Goal: Task Accomplishment & Management: Use online tool/utility

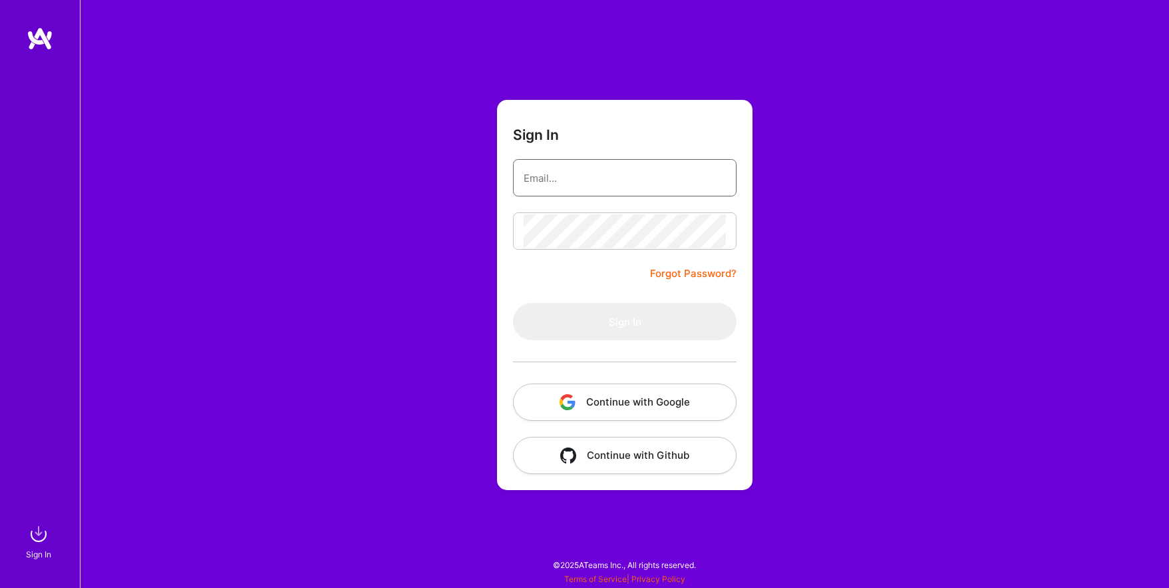
type input "[EMAIL_ADDRESS][DOMAIN_NAME]"
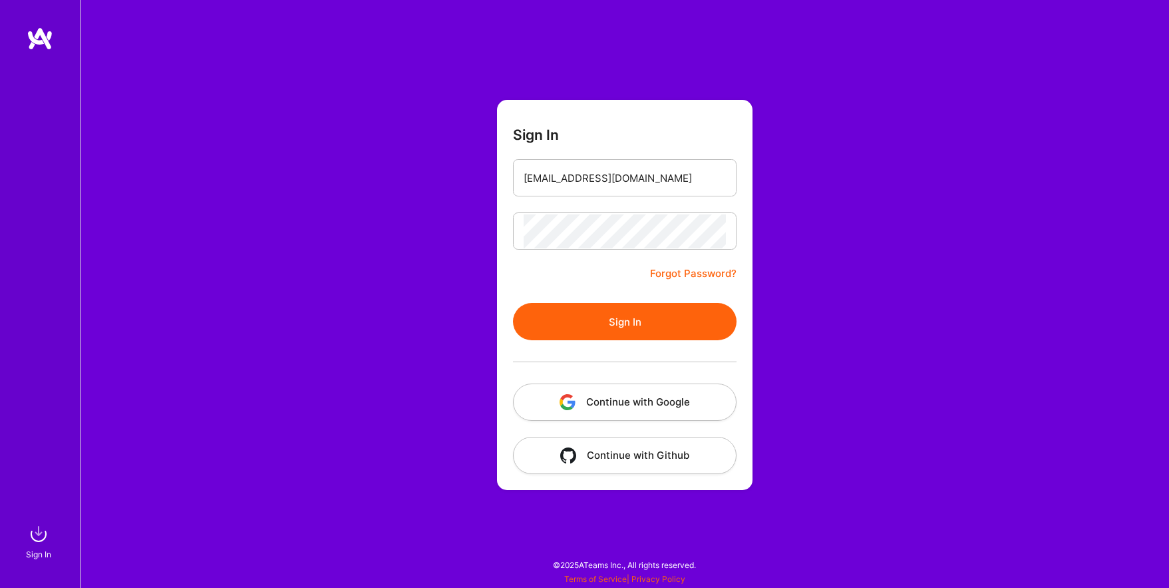
click at [616, 399] on button "Continue with Google" at bounding box center [625, 401] width 224 height 37
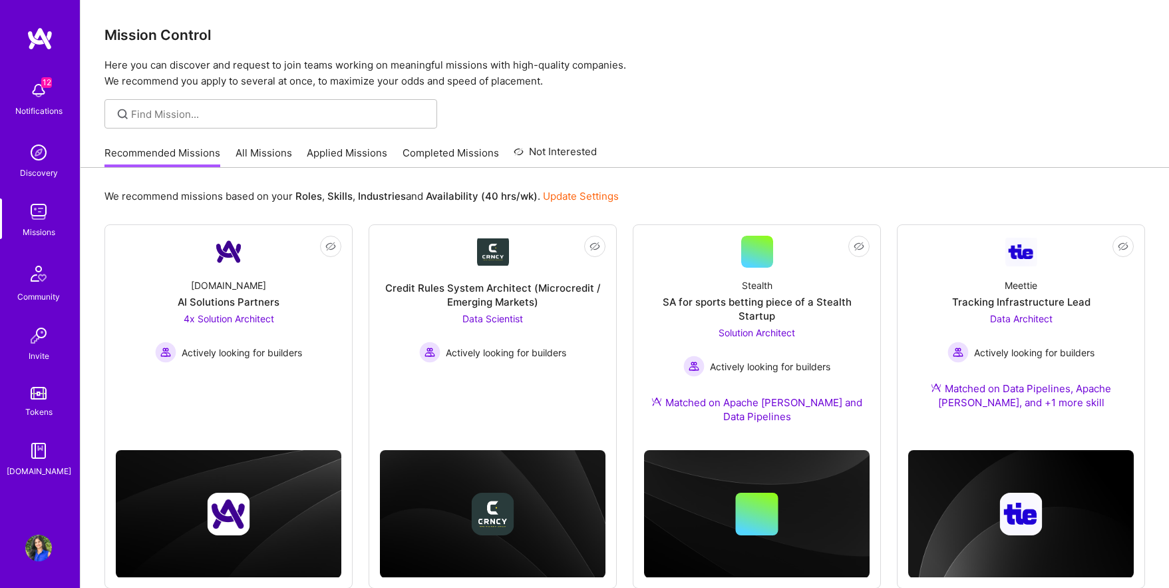
click at [334, 148] on link "Applied Missions" at bounding box center [347, 157] width 81 height 22
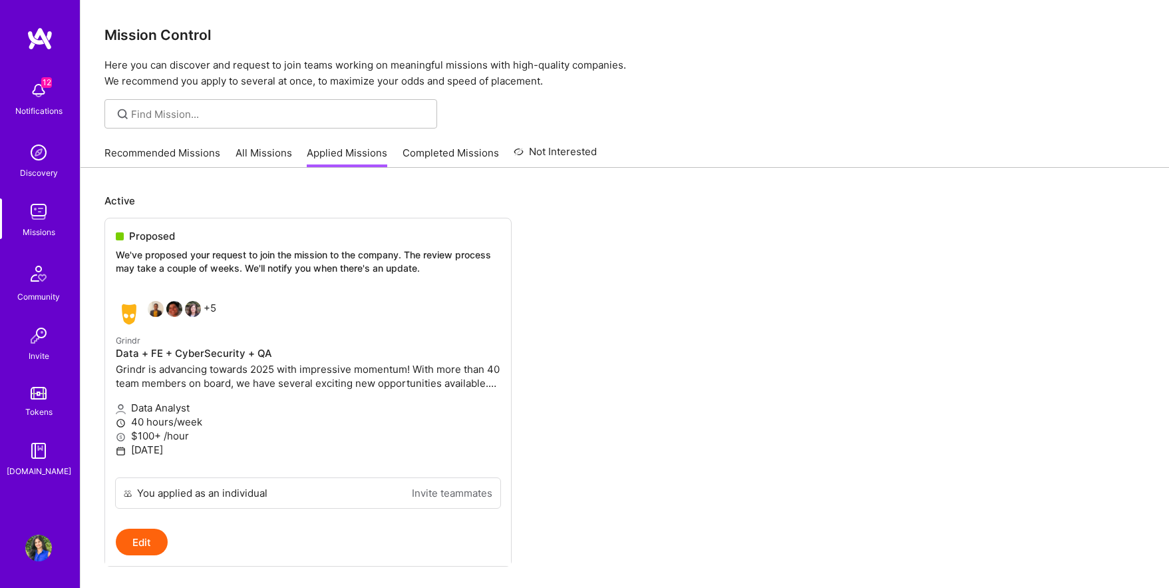
click at [210, 152] on link "Recommended Missions" at bounding box center [162, 157] width 116 height 22
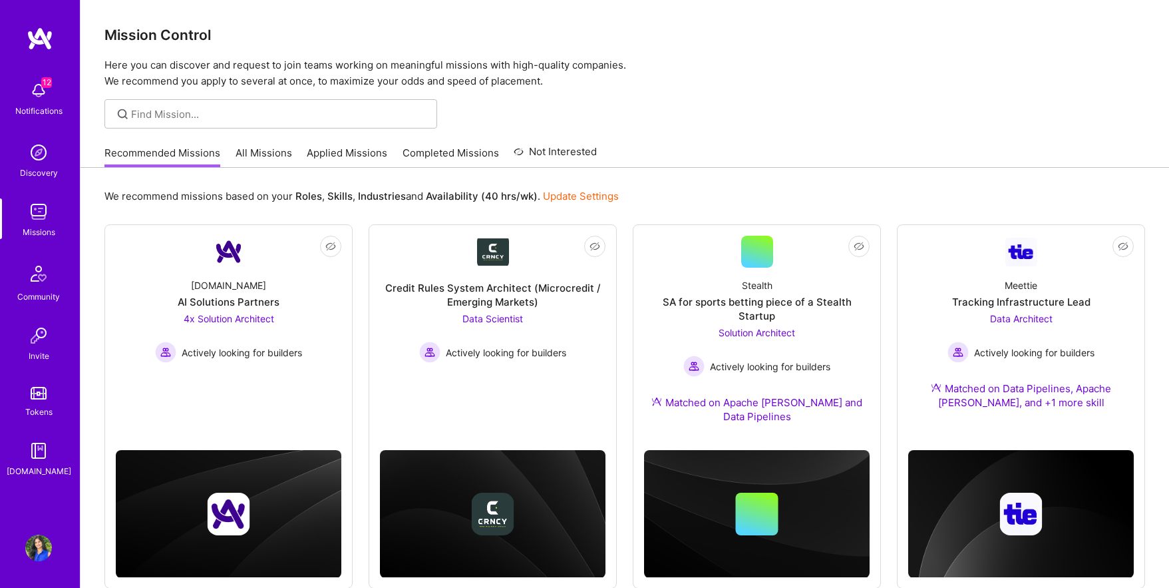
click at [257, 152] on link "All Missions" at bounding box center [264, 157] width 57 height 22
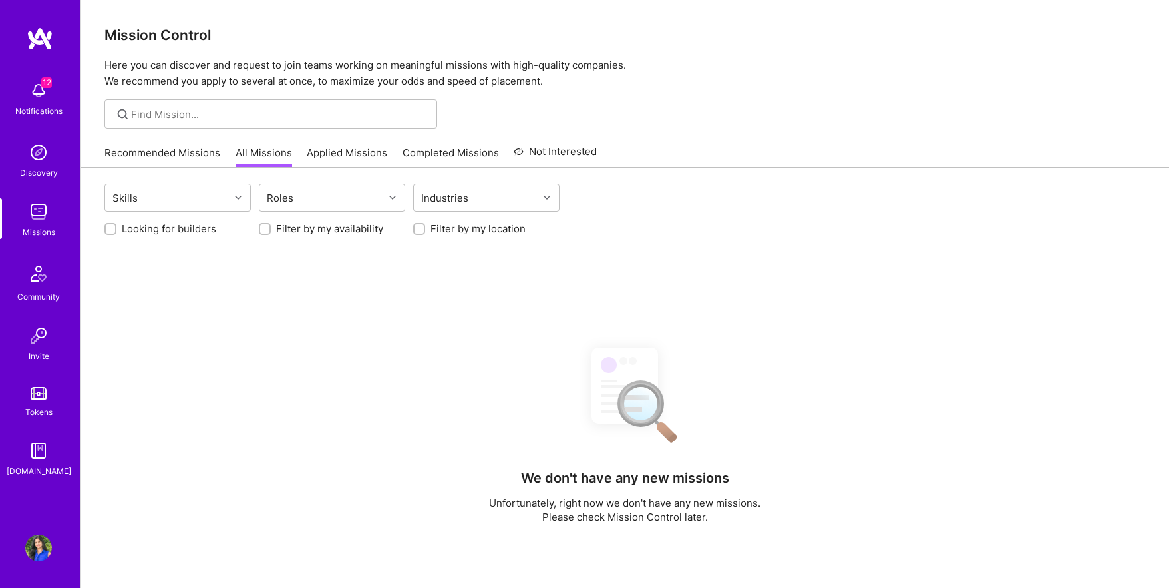
click at [202, 156] on link "Recommended Missions" at bounding box center [162, 157] width 116 height 22
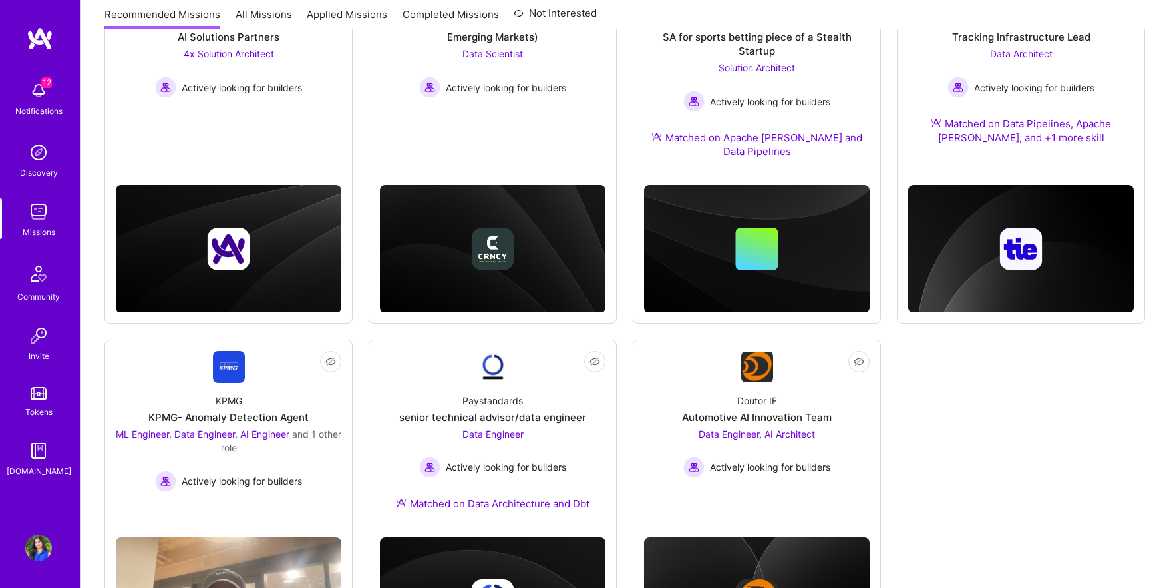
scroll to position [292, 0]
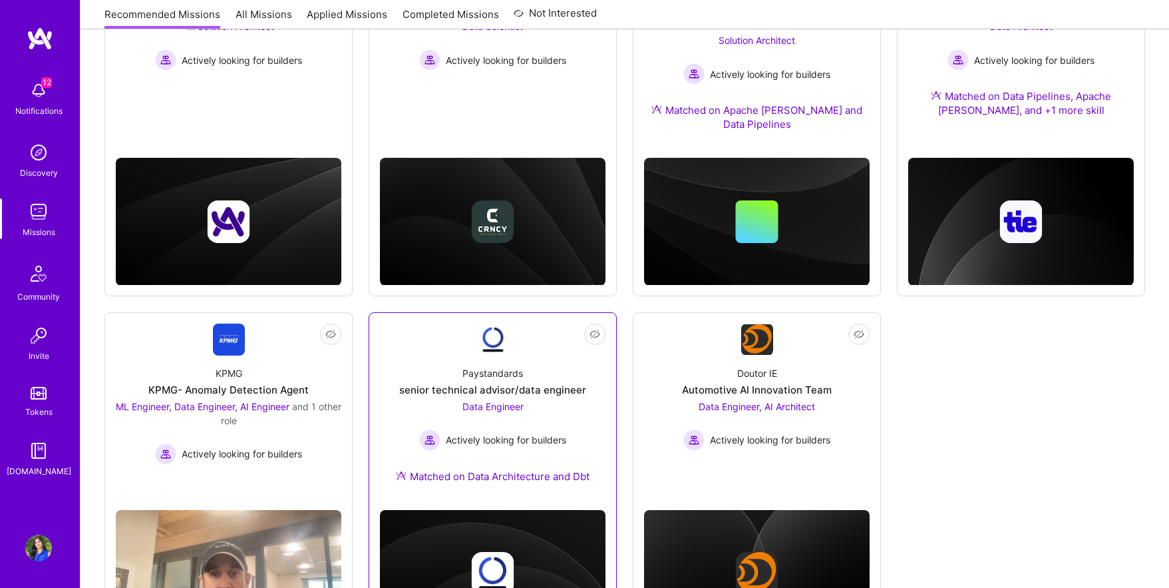
click at [547, 355] on div "Paystandards senior technical advisor/data engineer Data Engineer Actively look…" at bounding box center [493, 427] width 226 height 144
